Goal: Task Accomplishment & Management: Use online tool/utility

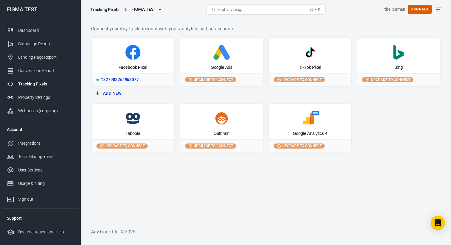
click at [132, 79] on div "1327983264963077" at bounding box center [133, 79] width 83 height 13
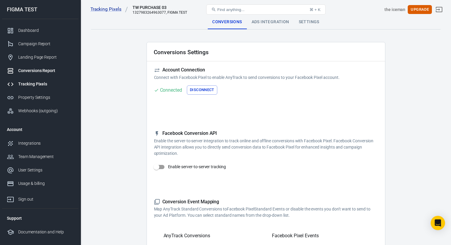
click at [39, 72] on div "Conversions Report" at bounding box center [45, 71] width 55 height 6
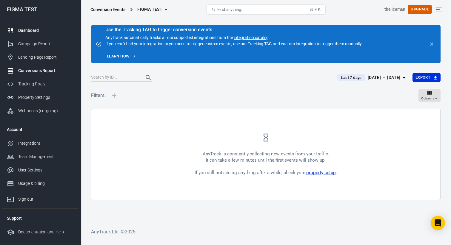
click at [35, 33] on div "Dashboard" at bounding box center [45, 30] width 55 height 6
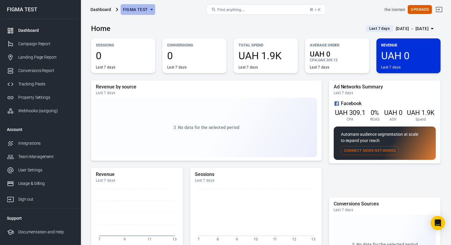
click at [149, 11] on icon "button" at bounding box center [151, 9] width 7 height 7
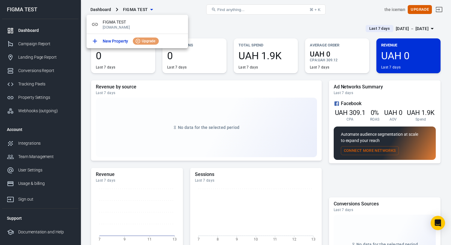
click at [149, 11] on div at bounding box center [225, 122] width 451 height 245
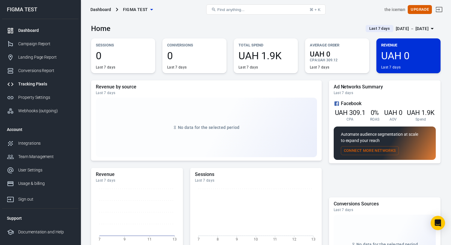
click at [38, 81] on div "Tracking Pixels" at bounding box center [45, 84] width 55 height 6
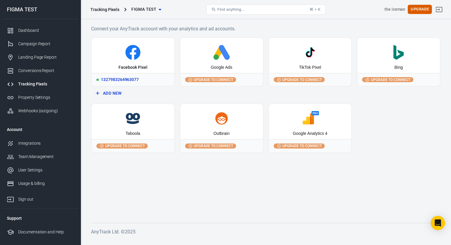
click at [137, 71] on div "Facebook Pixel" at bounding box center [133, 55] width 83 height 35
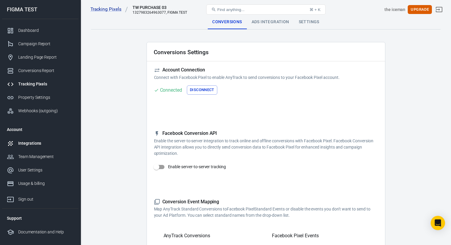
click at [30, 146] on div "Integrations" at bounding box center [45, 143] width 55 height 6
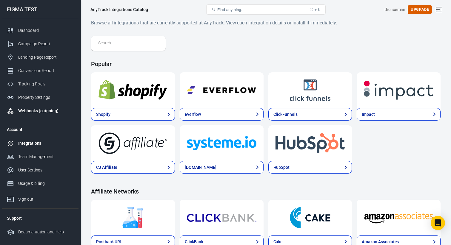
click at [34, 110] on div "Webhooks (outgoing)" at bounding box center [45, 111] width 55 height 6
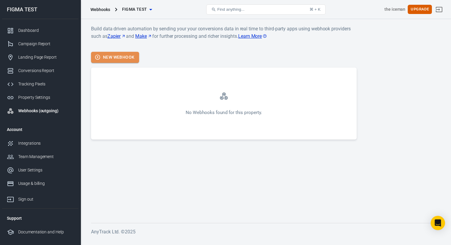
click at [112, 58] on button "New Webhook" at bounding box center [115, 57] width 48 height 11
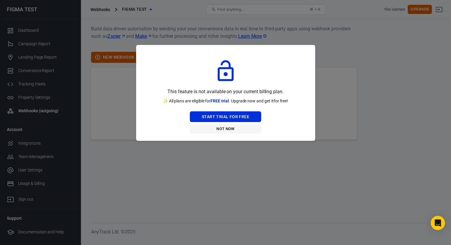
click at [227, 128] on button "Not Now" at bounding box center [225, 129] width 71 height 9
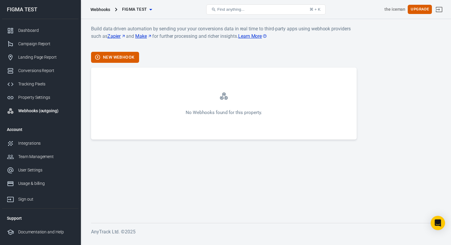
click at [148, 38] on link "Make" at bounding box center [143, 36] width 17 height 7
